Goal: Find specific page/section: Find specific page/section

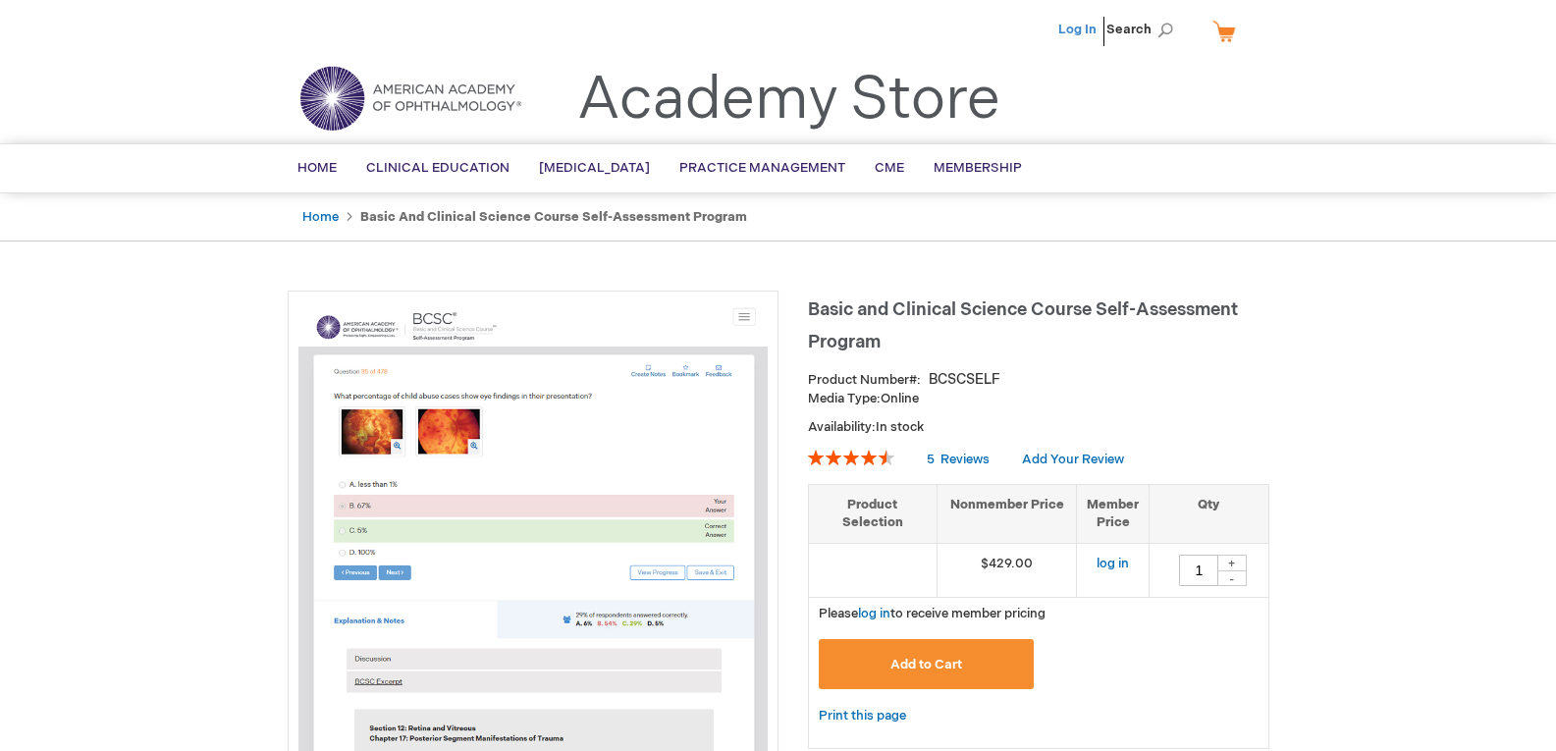
click at [1081, 26] on link "Log In" at bounding box center [1077, 30] width 38 height 16
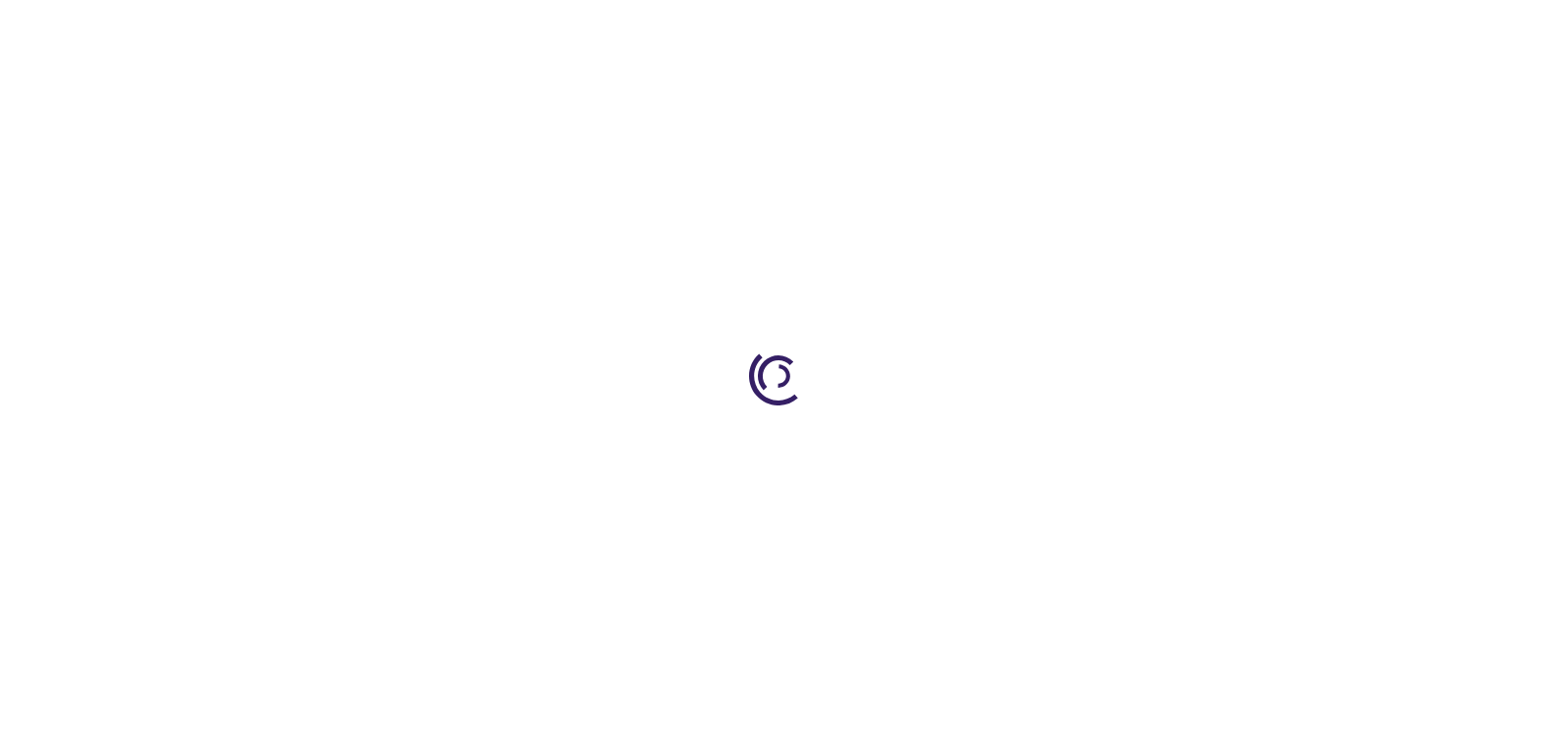
type input "1"
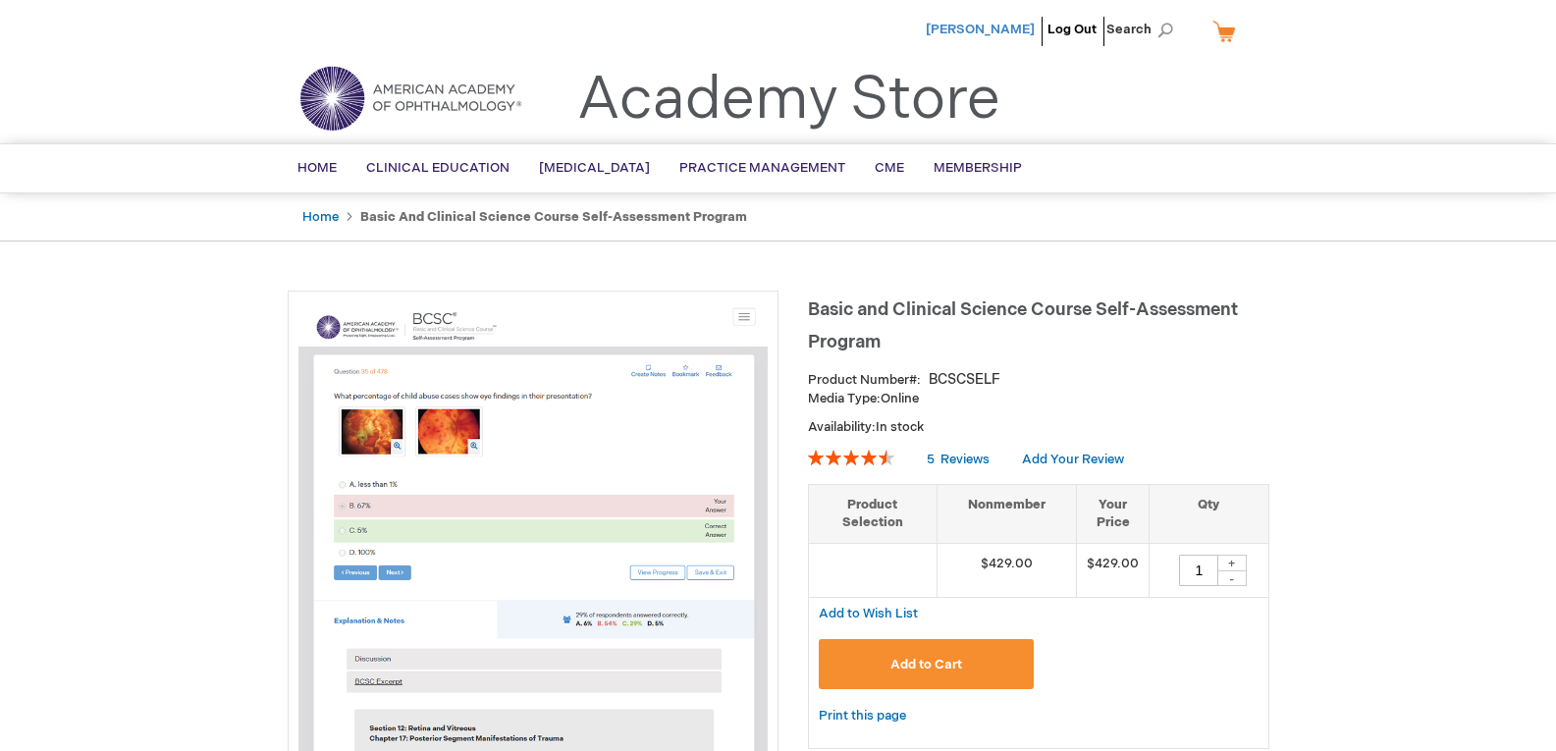
click at [977, 32] on span "[PERSON_NAME]" at bounding box center [980, 30] width 109 height 16
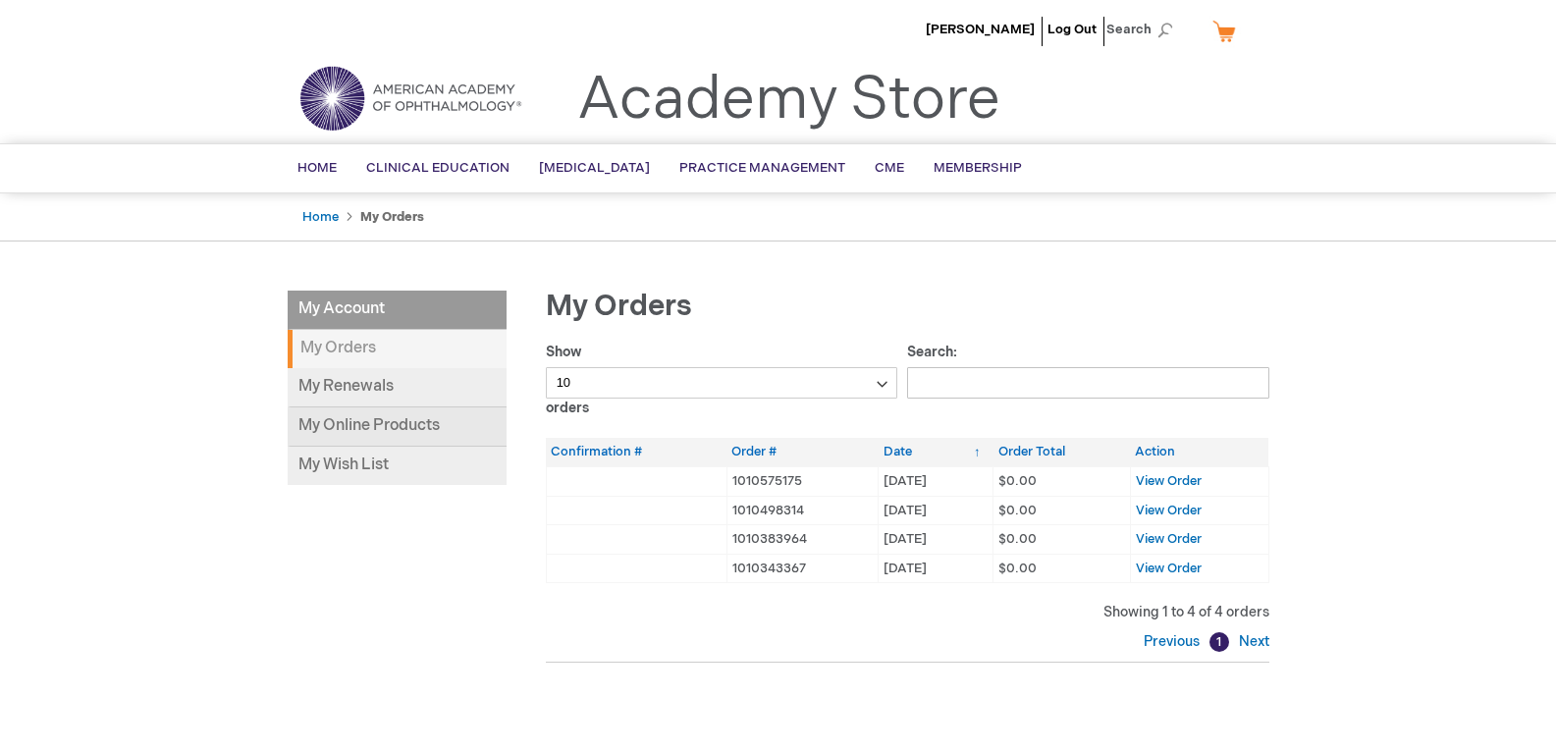
click at [417, 418] on link "My Online Products" at bounding box center [397, 426] width 219 height 39
